Goal: Task Accomplishment & Management: Manage account settings

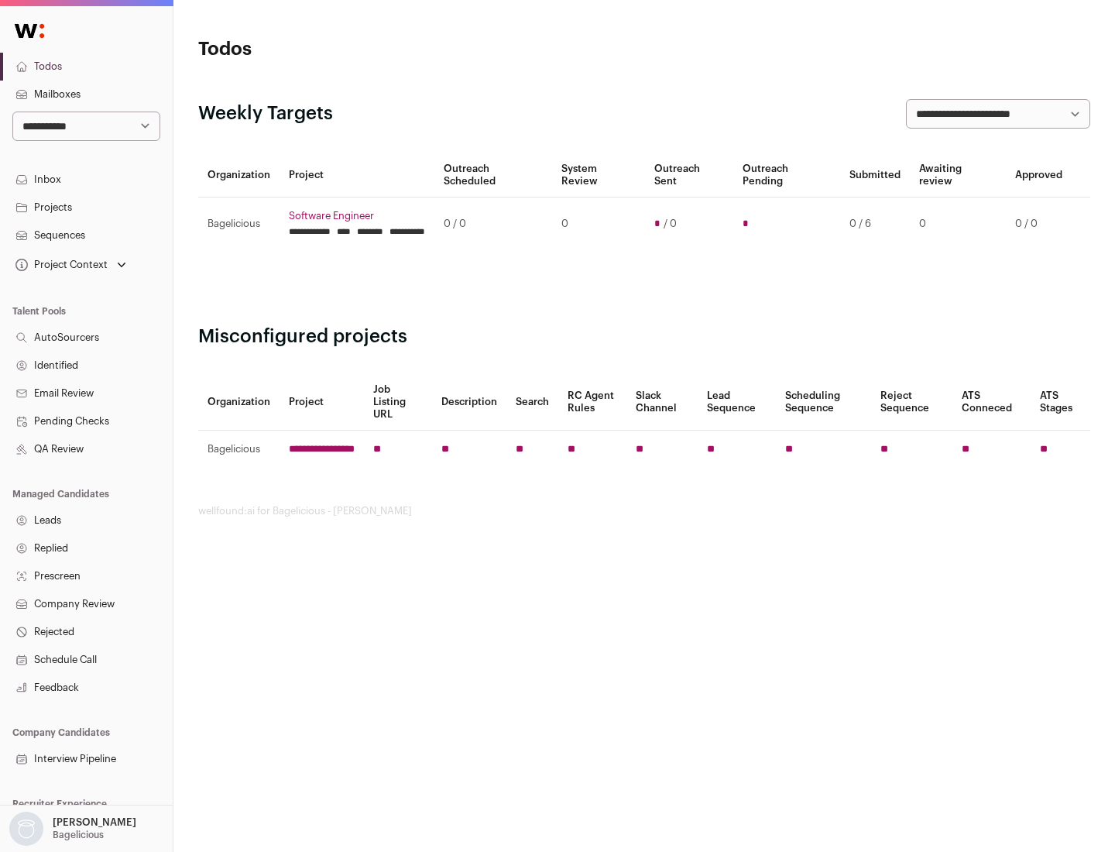
click at [86, 207] on link "Projects" at bounding box center [86, 208] width 173 height 28
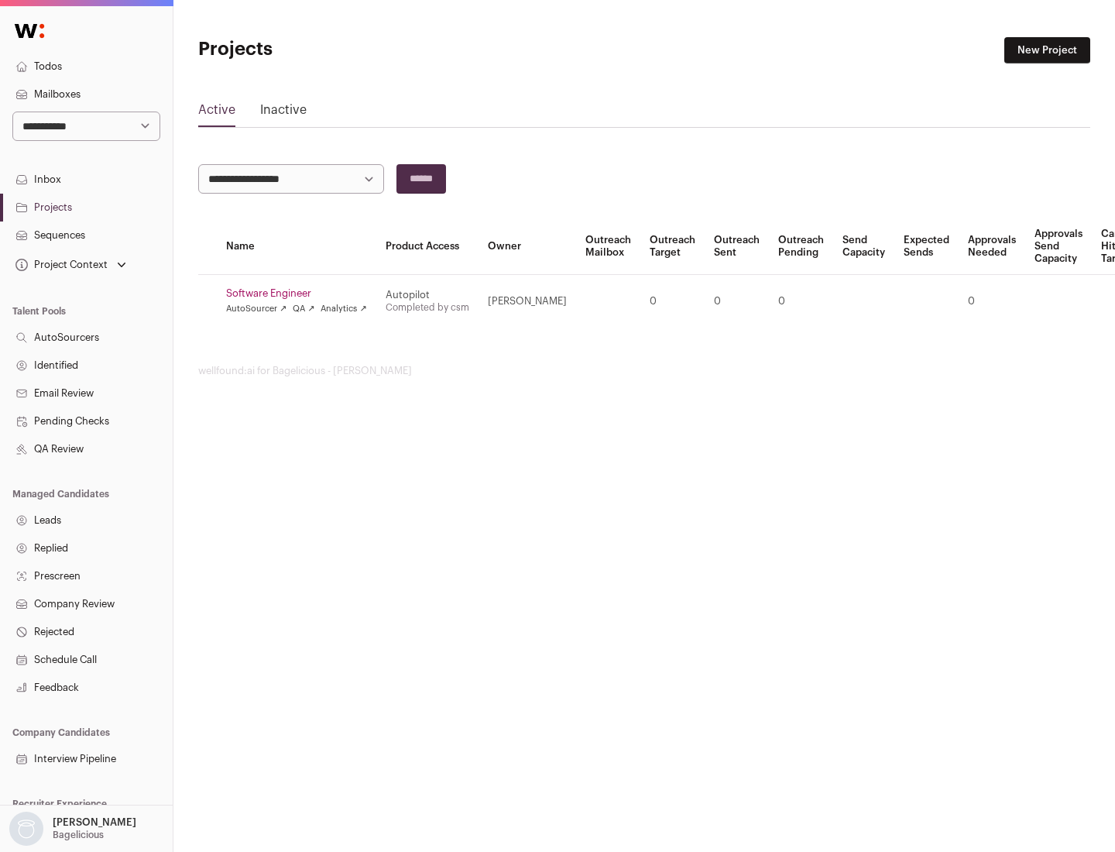
click at [301, 294] on link "Software Engineer" at bounding box center [296, 293] width 141 height 12
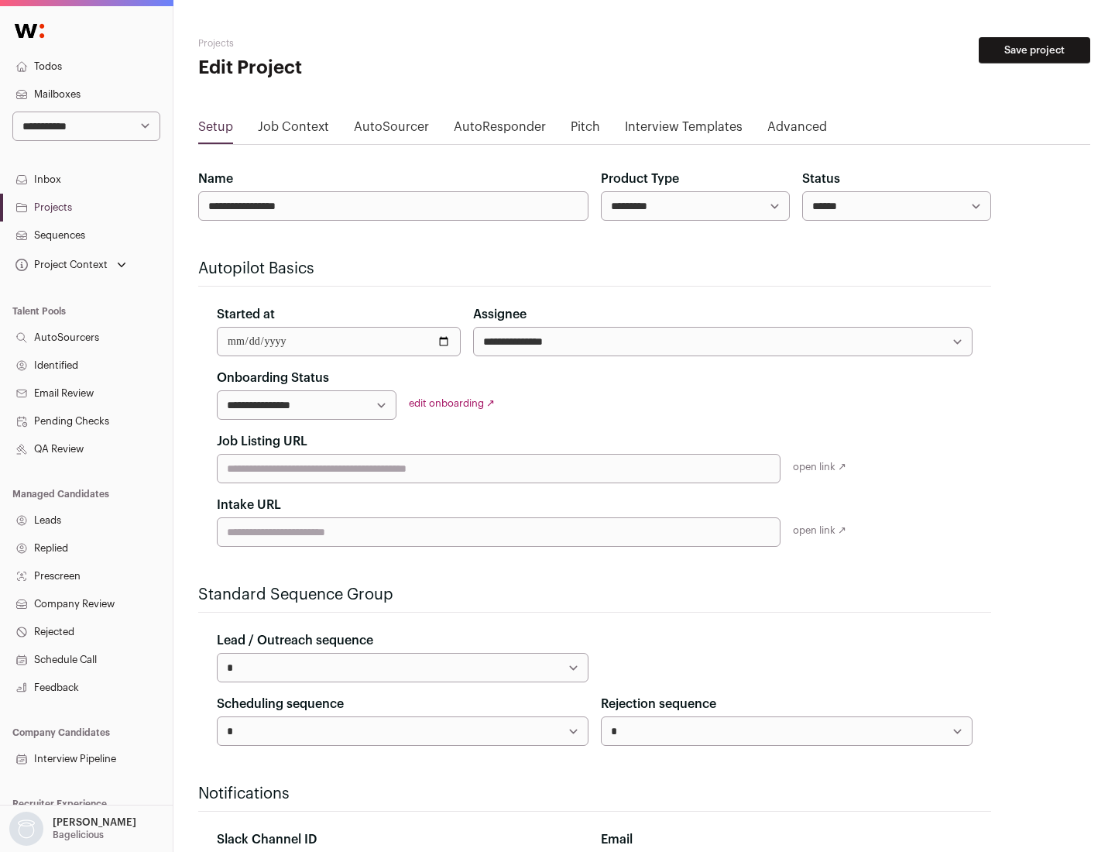
click at [1035, 50] on button "Save project" at bounding box center [1035, 50] width 112 height 26
